Goal: Task Accomplishment & Management: Manage account settings

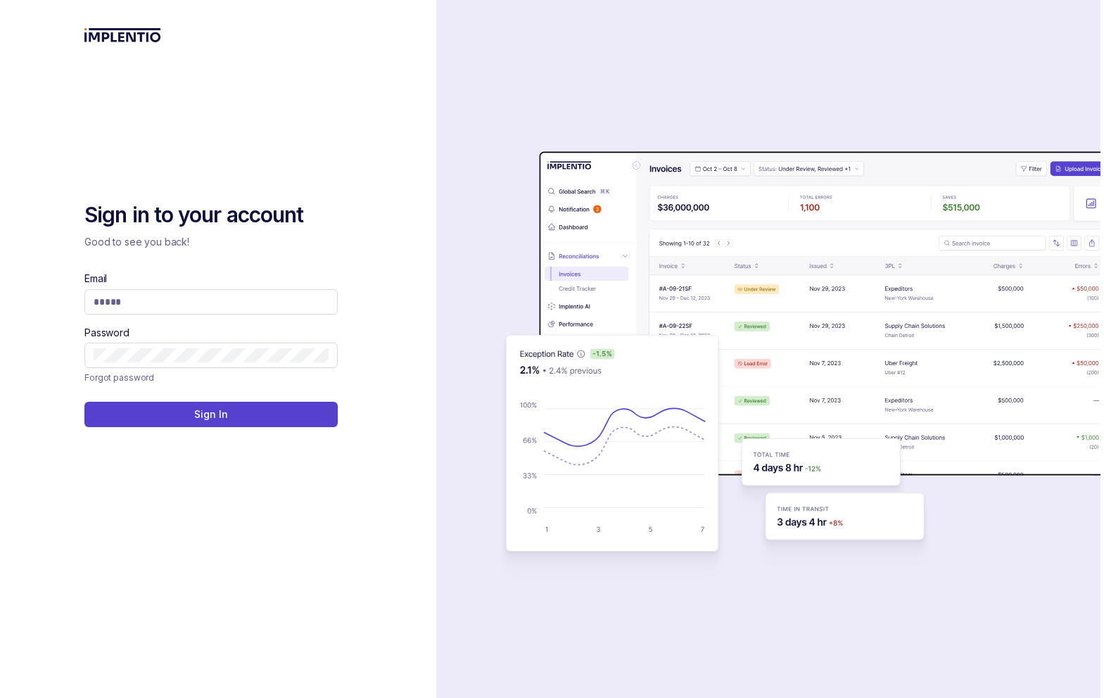
click at [0, 697] on com-1password-button at bounding box center [0, 698] width 0 height 0
click at [245, 305] on input "Email" at bounding box center [211, 302] width 235 height 14
click at [354, 242] on div "Sign in to your account Good to see you back! Email Password Forgot password Si…" at bounding box center [218, 349] width 436 height 698
click at [298, 301] on input "Email" at bounding box center [211, 302] width 235 height 14
click at [0, 697] on com-1password-button at bounding box center [0, 698] width 0 height 0
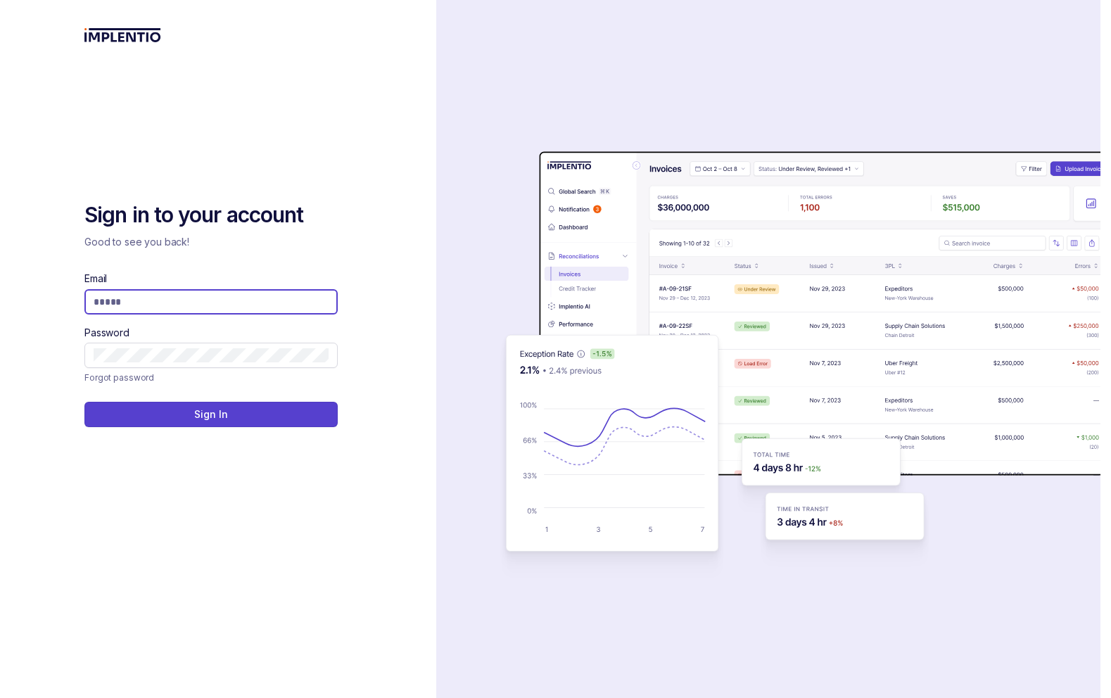
click at [0, 697] on com-1password-button at bounding box center [0, 698] width 0 height 0
type input "**********"
